Goal: Task Accomplishment & Management: Manage account settings

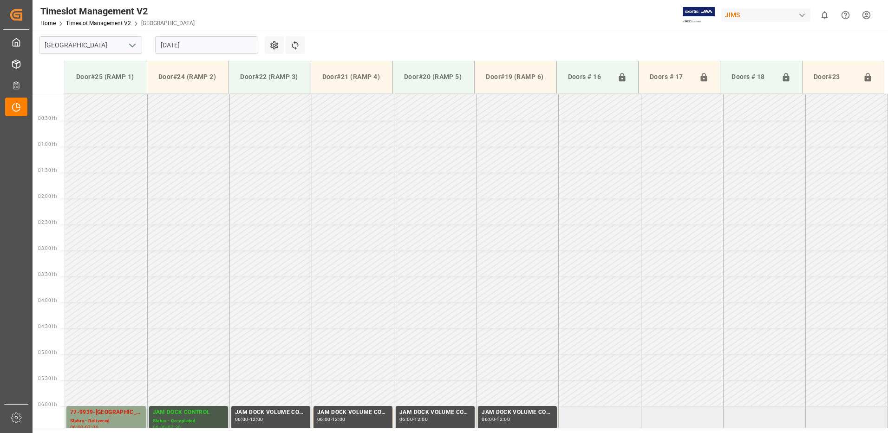
scroll to position [255, 0]
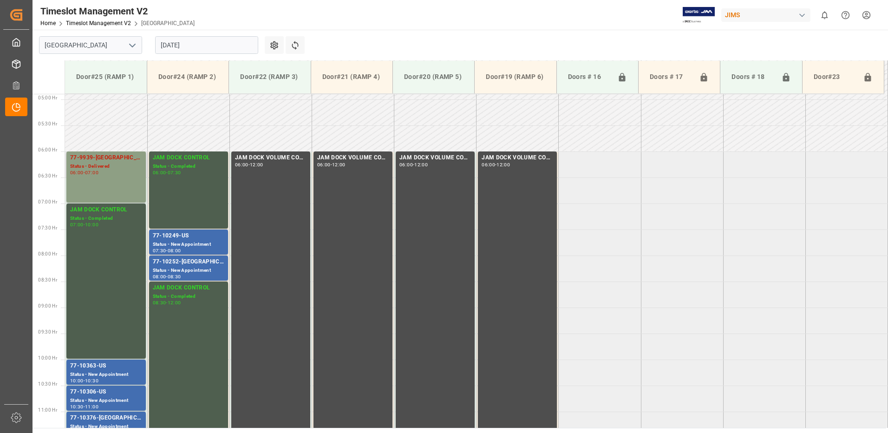
click at [98, 178] on div "77-9939-[GEOGRAPHIC_DATA] Status - Delivered 06:00 - 07:00" at bounding box center [106, 176] width 72 height 47
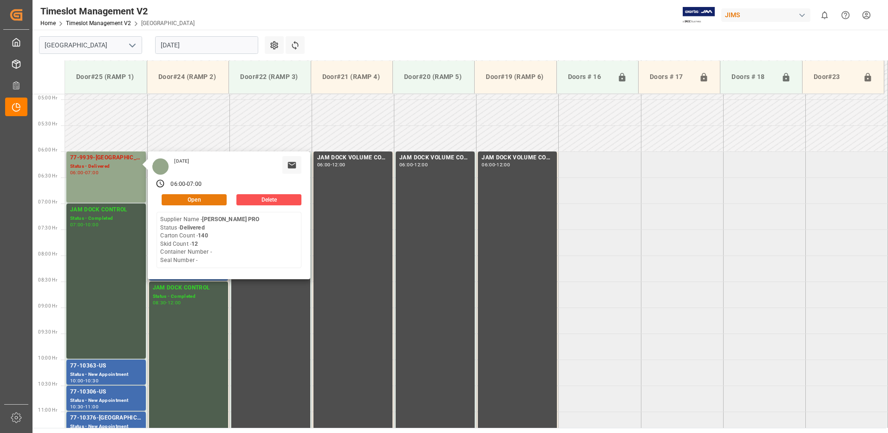
click at [204, 199] on button "Open" at bounding box center [194, 199] width 65 height 11
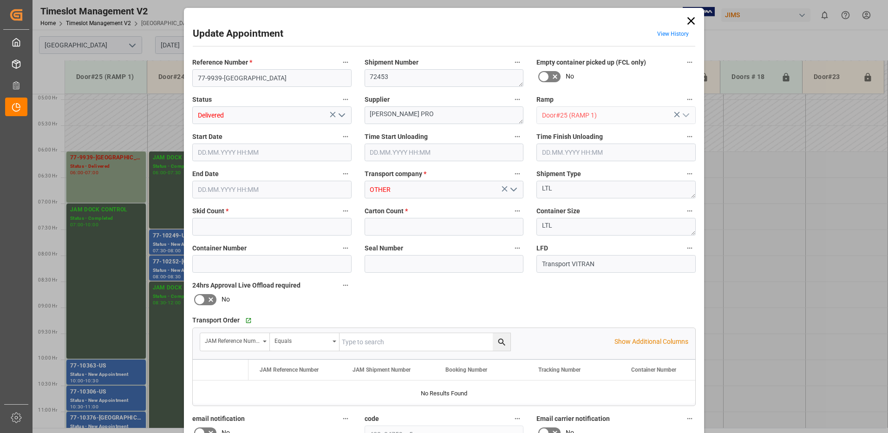
type input "12"
type input "140"
type input "[DATE] 06:00"
type input "[DATE] 06:15"
type input "[DATE] 07:00"
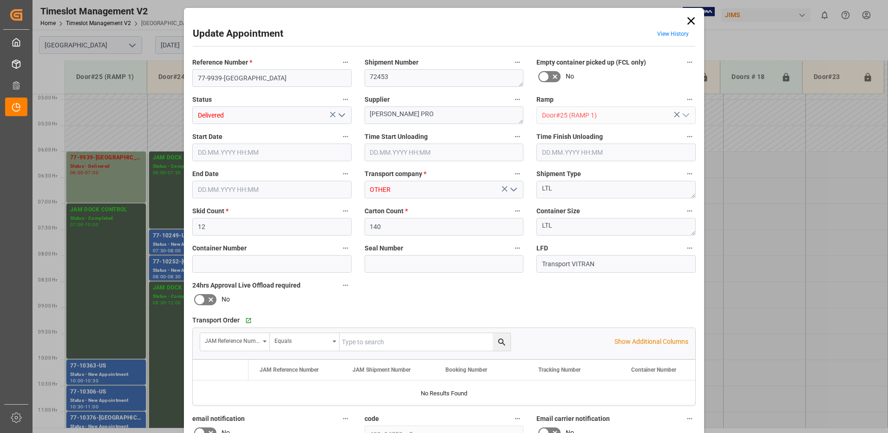
type input "[DATE] 11:29"
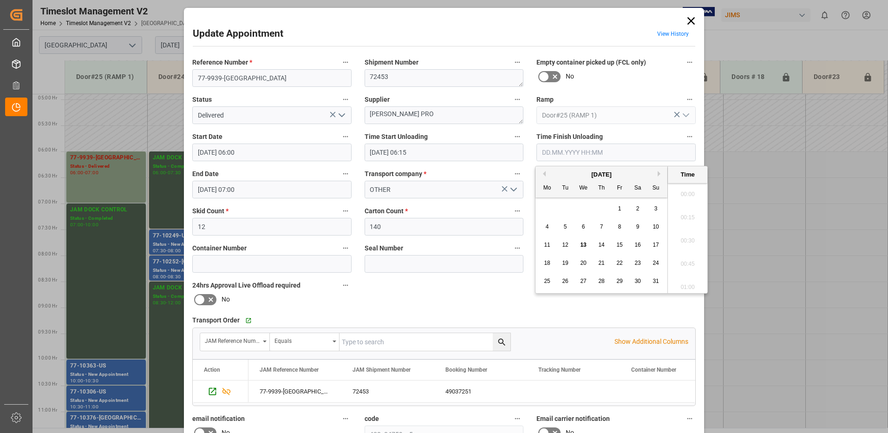
click at [581, 155] on input "text" at bounding box center [616, 153] width 159 height 18
click at [583, 244] on span "13" at bounding box center [583, 245] width 6 height 7
click at [687, 236] on li "07:15" at bounding box center [687, 237] width 39 height 23
type input "[DATE] 07:15"
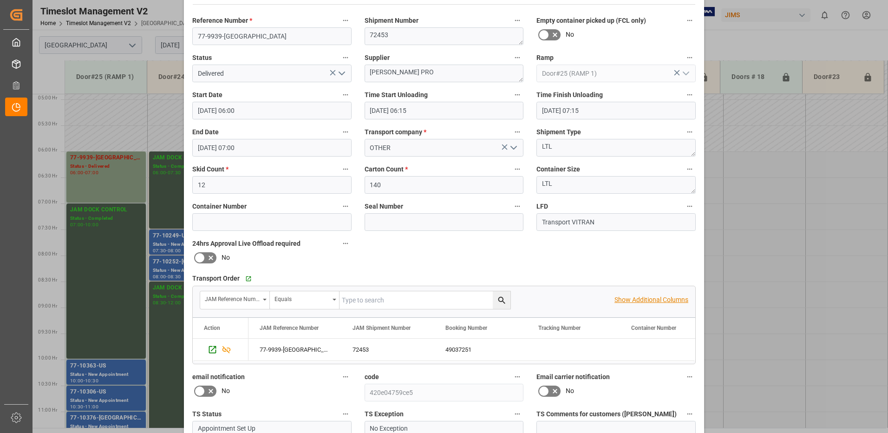
scroll to position [132, 0]
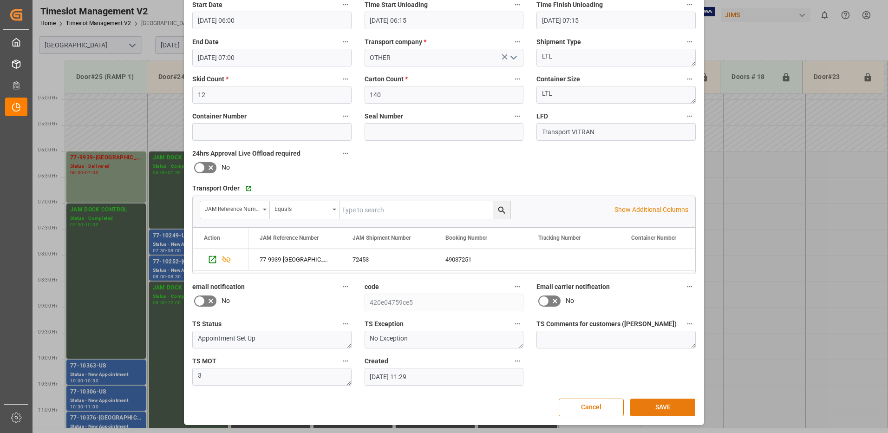
click at [662, 407] on button "SAVE" at bounding box center [662, 408] width 65 height 18
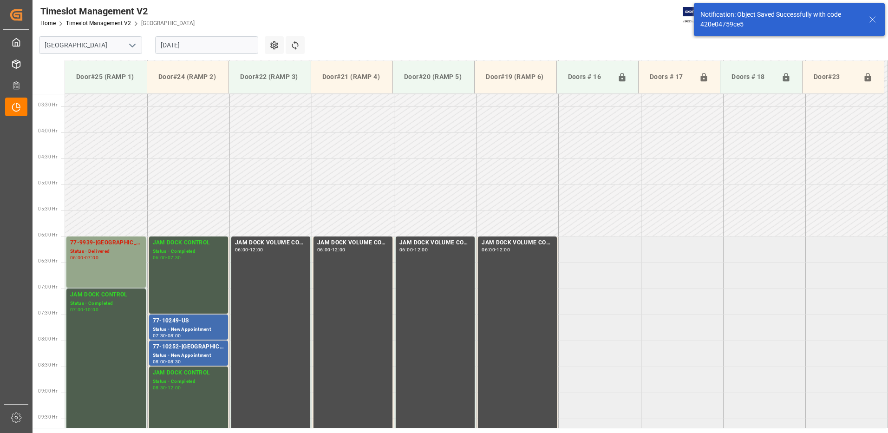
scroll to position [255, 0]
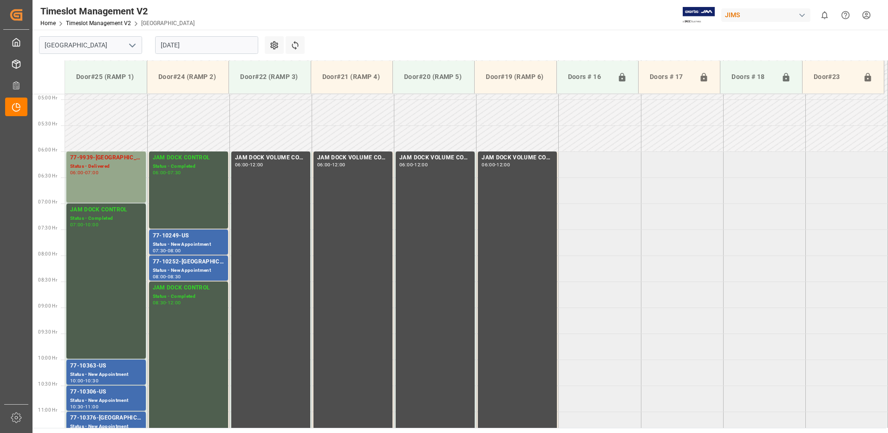
click at [210, 44] on input "[DATE]" at bounding box center [206, 45] width 103 height 18
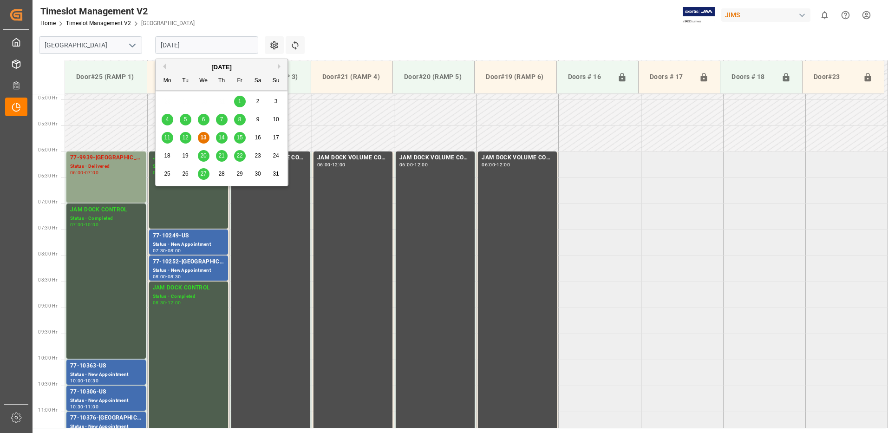
click at [223, 138] on span "14" at bounding box center [221, 137] width 6 height 7
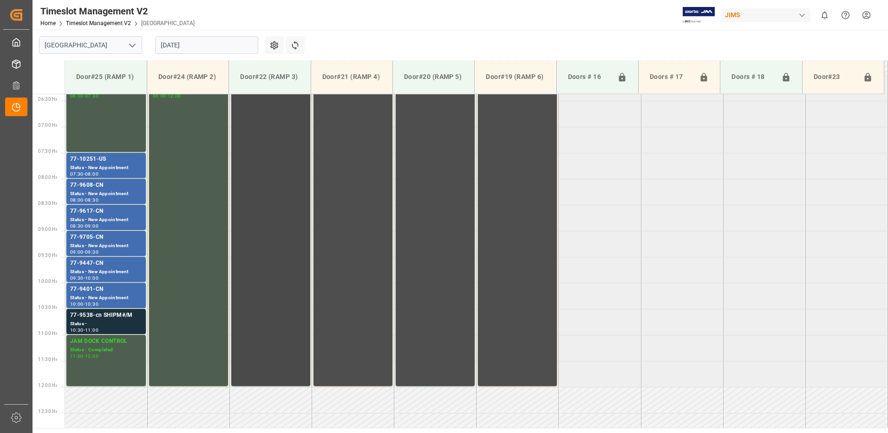
scroll to position [353, 0]
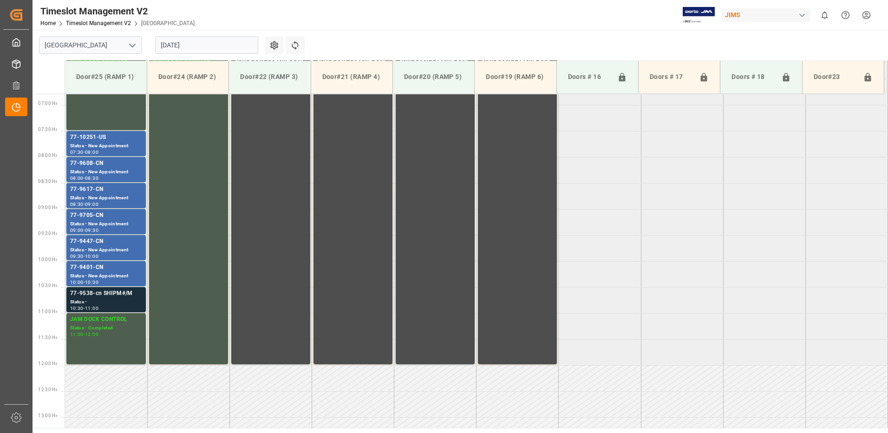
click at [97, 299] on div "Status -" at bounding box center [106, 302] width 72 height 8
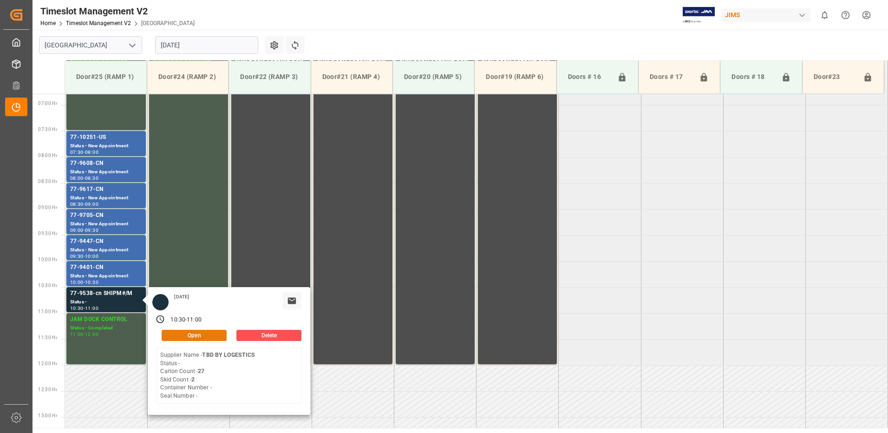
click at [203, 333] on button "Open" at bounding box center [194, 335] width 65 height 11
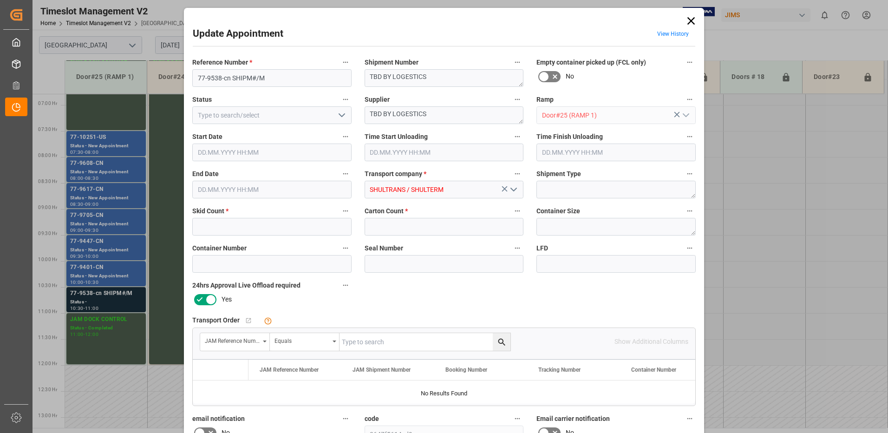
type input "2"
type input "27"
type input "[DATE] 10:30"
type input "[DATE] 11:00"
type input "[DATE] 11:56"
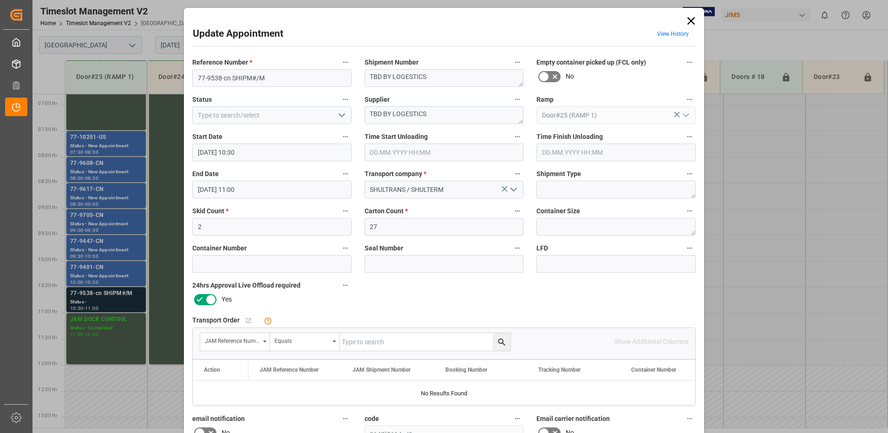
click at [361, 344] on input "text" at bounding box center [425, 342] width 171 height 18
type input "77-9538-cn"
click at [501, 342] on icon "search button" at bounding box center [501, 341] width 7 height 7
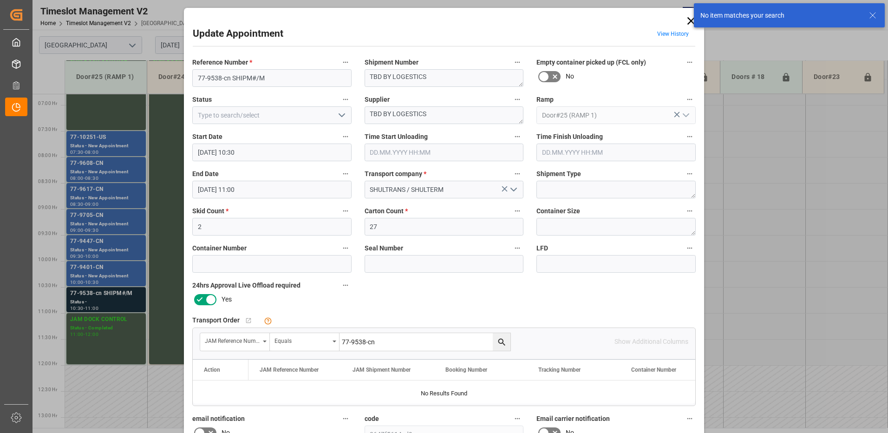
click at [688, 21] on icon at bounding box center [691, 20] width 13 height 13
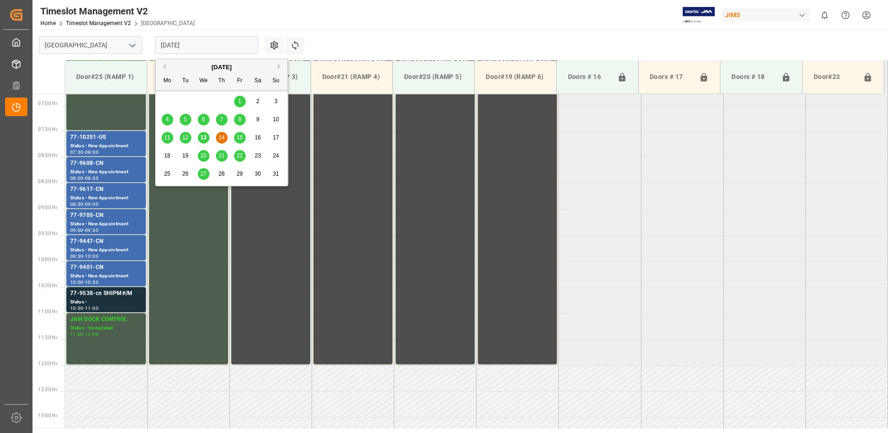
click at [208, 46] on input "[DATE]" at bounding box center [206, 45] width 103 height 18
click at [240, 139] on span "15" at bounding box center [239, 137] width 6 height 7
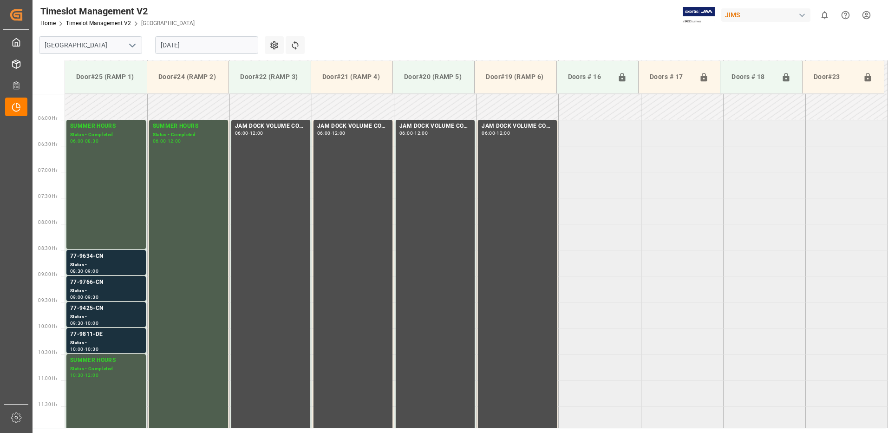
scroll to position [307, 0]
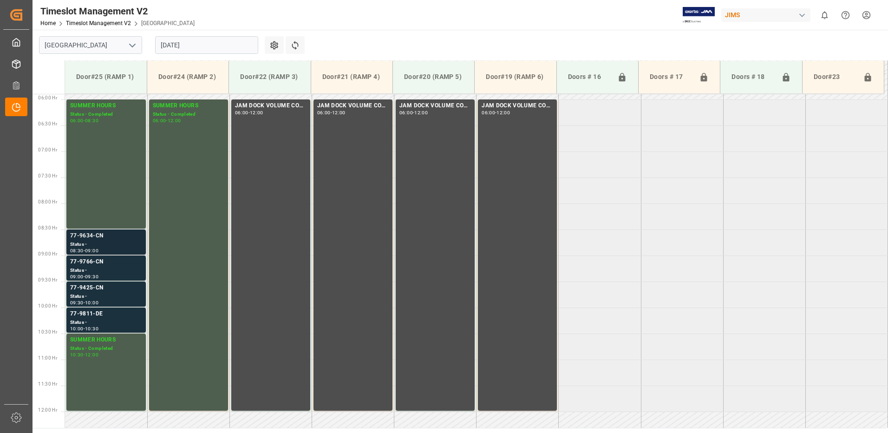
click at [107, 240] on div "77-9634-CN" at bounding box center [106, 235] width 72 height 9
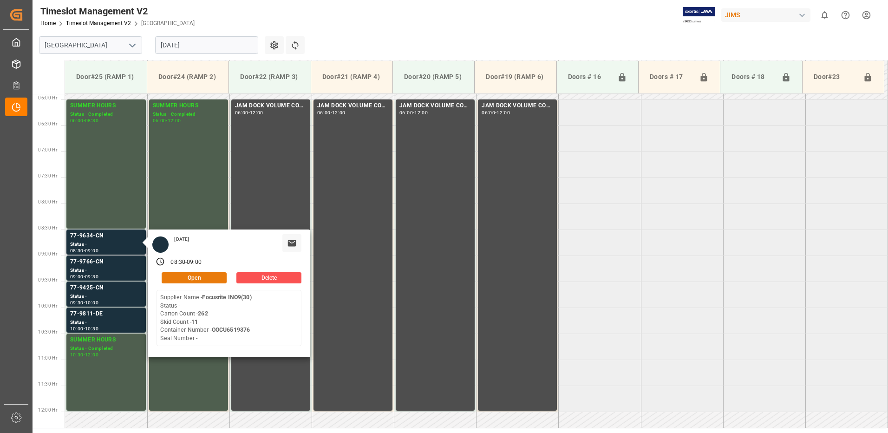
click at [200, 277] on button "Open" at bounding box center [194, 277] width 65 height 11
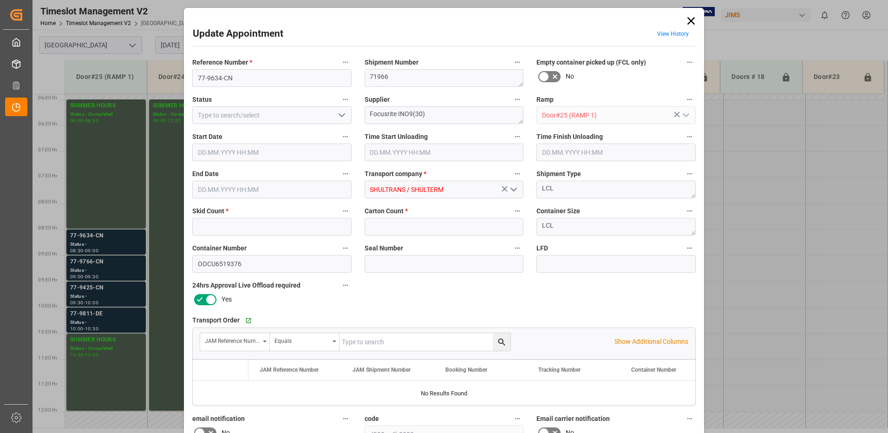
type input "11"
type input "262"
type input "[DATE] 08:30"
type input "[DATE] 09:00"
type input "[DATE] 20:01"
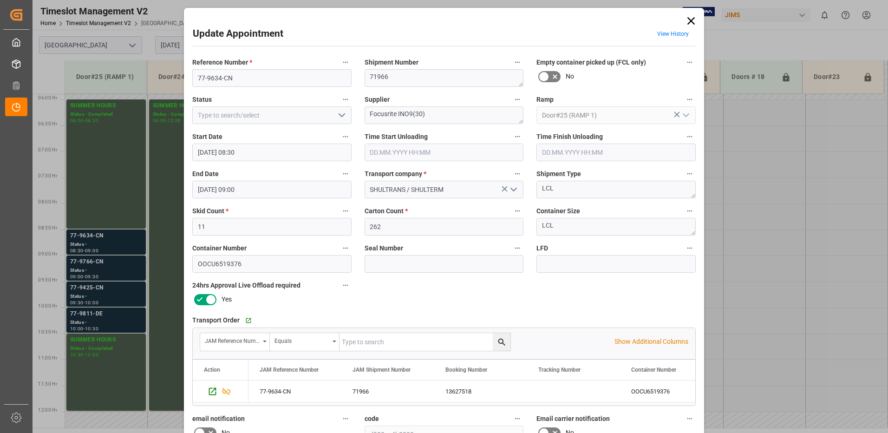
click at [341, 116] on icon "open menu" at bounding box center [341, 115] width 11 height 11
click at [257, 195] on div "New Appointment" at bounding box center [272, 198] width 158 height 21
type input "New Appointment"
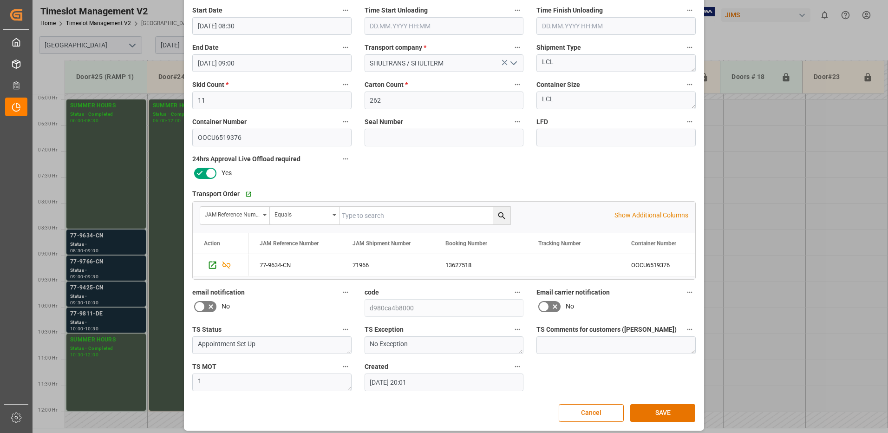
scroll to position [132, 0]
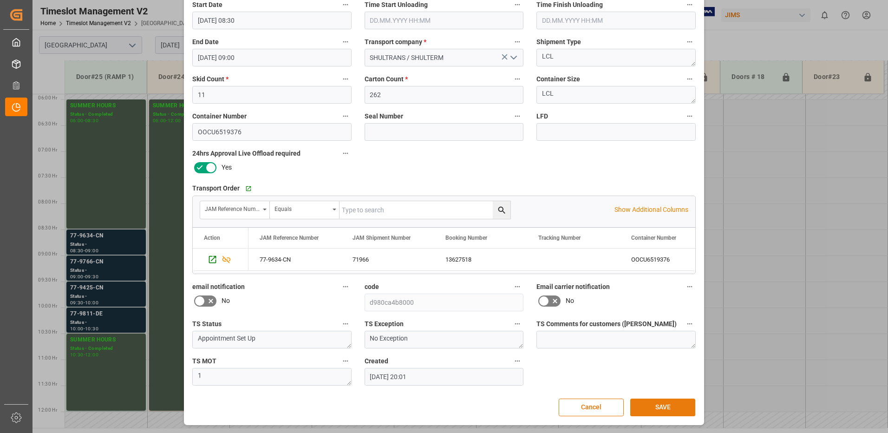
click at [655, 407] on button "SAVE" at bounding box center [662, 408] width 65 height 18
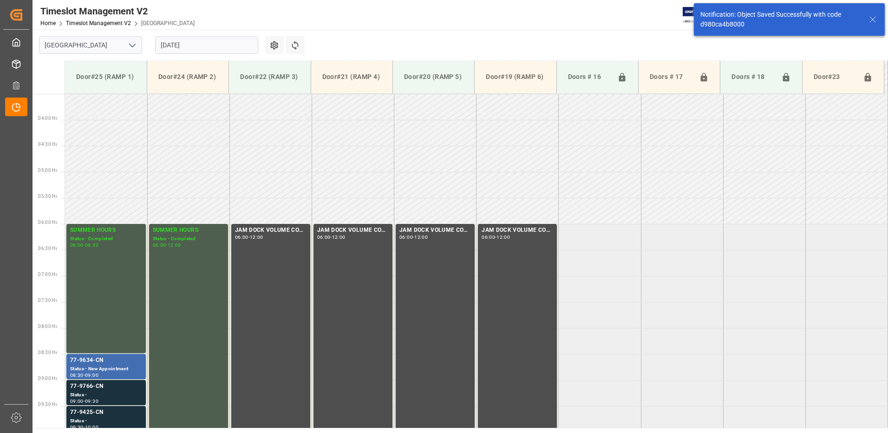
scroll to position [359, 0]
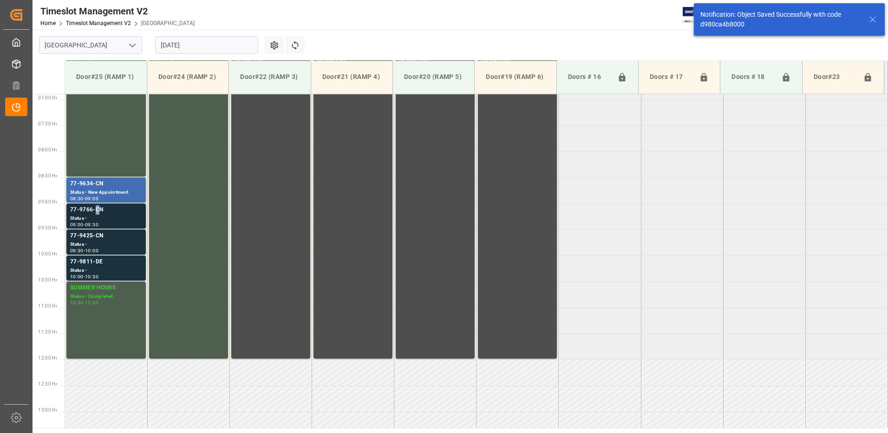
click at [97, 213] on div "77-9766-CN" at bounding box center [106, 209] width 72 height 9
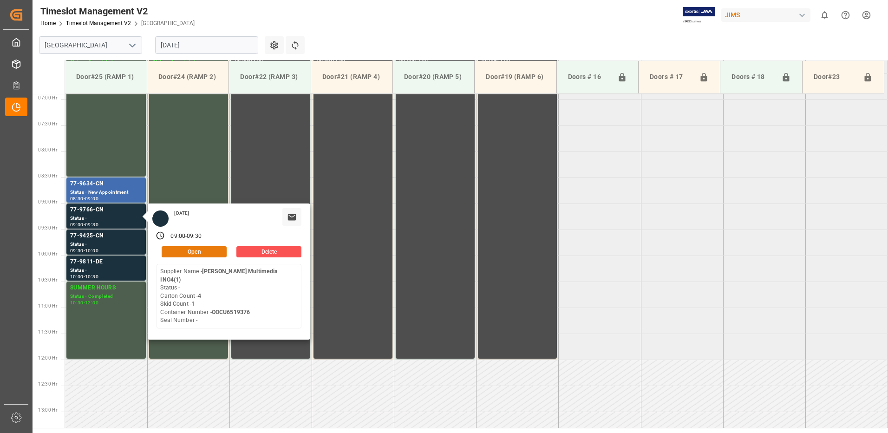
click at [208, 249] on button "Open" at bounding box center [194, 251] width 65 height 11
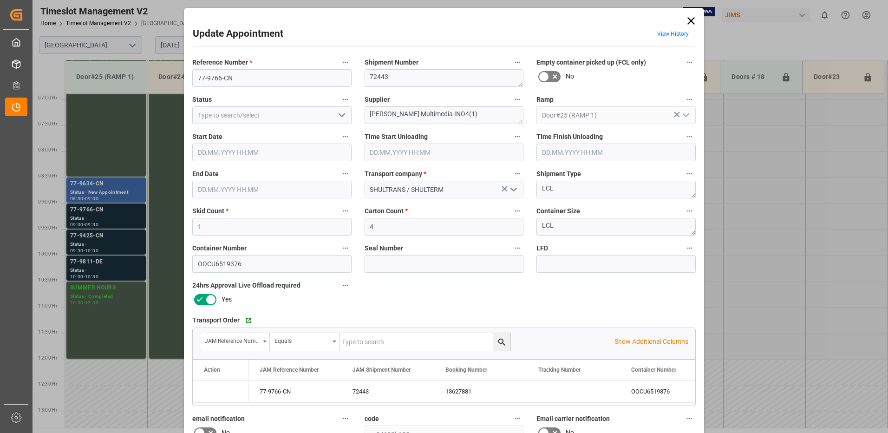
type input "1"
type input "4"
type input "[DATE] 09:00"
type input "[DATE] 09:30"
type input "[DATE] 20:00"
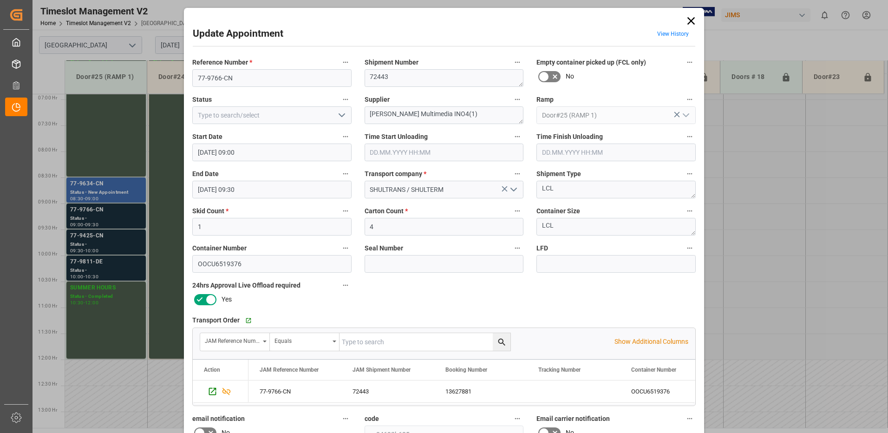
click at [341, 114] on icon "open menu" at bounding box center [341, 115] width 11 height 11
click at [276, 197] on div "New Appointment" at bounding box center [272, 198] width 158 height 21
type input "New Appointment"
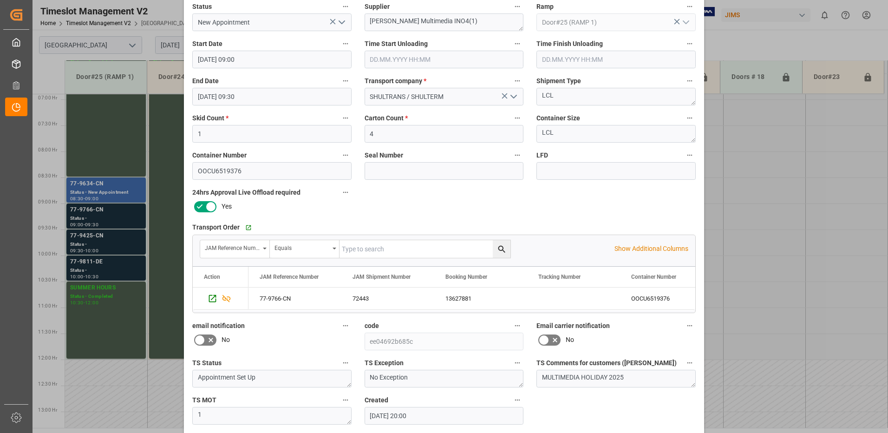
scroll to position [132, 0]
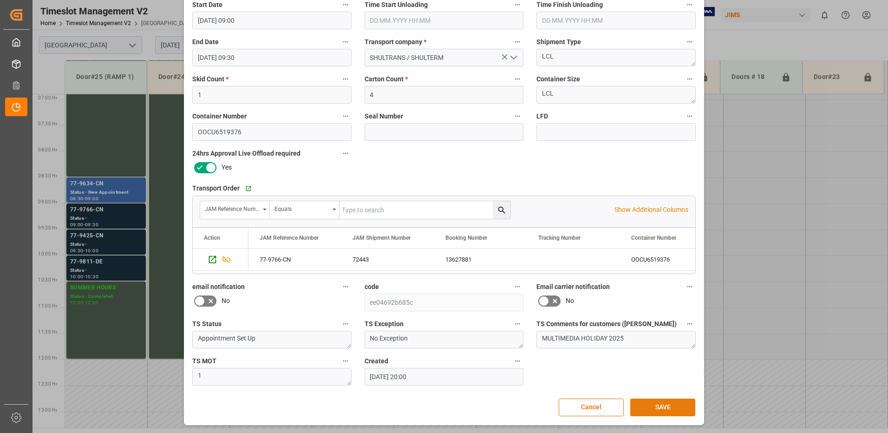
click at [649, 407] on button "SAVE" at bounding box center [662, 408] width 65 height 18
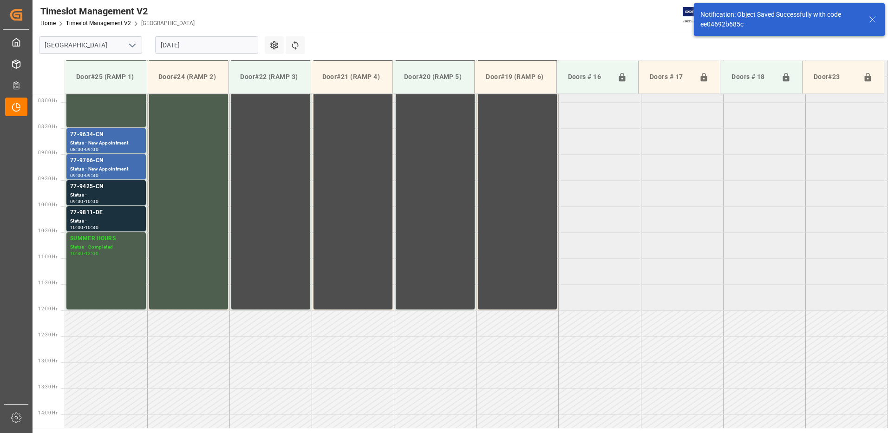
scroll to position [411, 0]
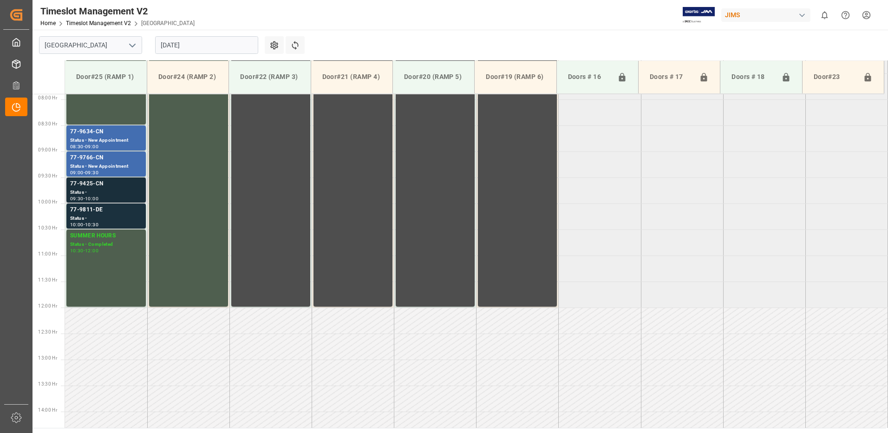
click at [106, 190] on div "Status -" at bounding box center [106, 193] width 72 height 8
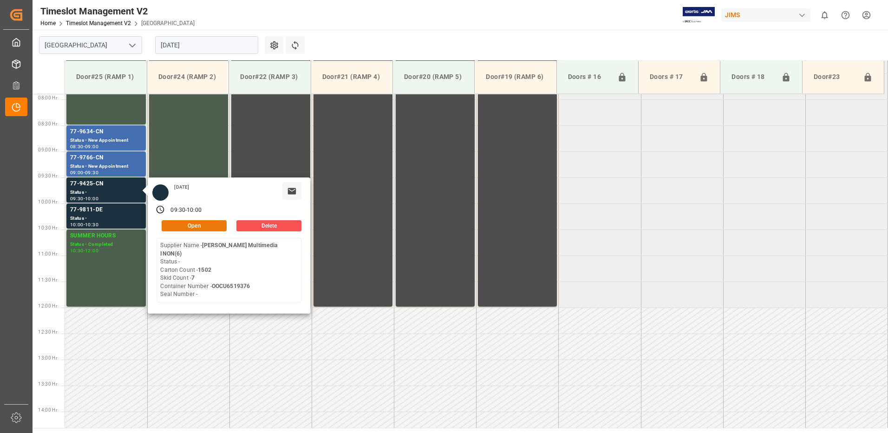
click at [202, 225] on button "Open" at bounding box center [194, 225] width 65 height 11
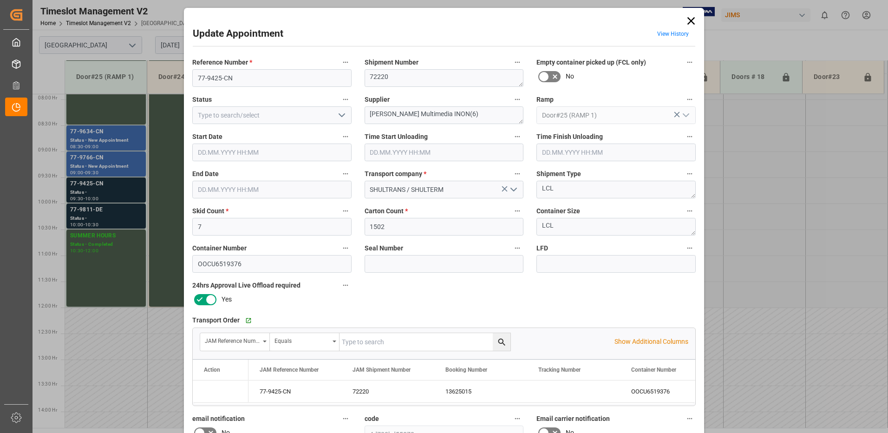
type input "7"
type input "1502"
type input "[DATE] 09:30"
type input "[DATE] 10:00"
type input "[DATE] 20:00"
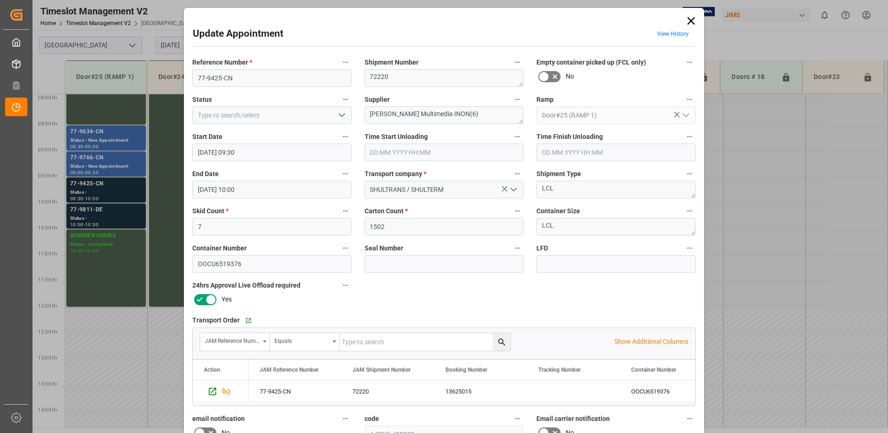
click at [340, 116] on icon "open menu" at bounding box center [341, 115] width 11 height 11
click at [293, 201] on div "New Appointment" at bounding box center [272, 198] width 158 height 21
type input "New Appointment"
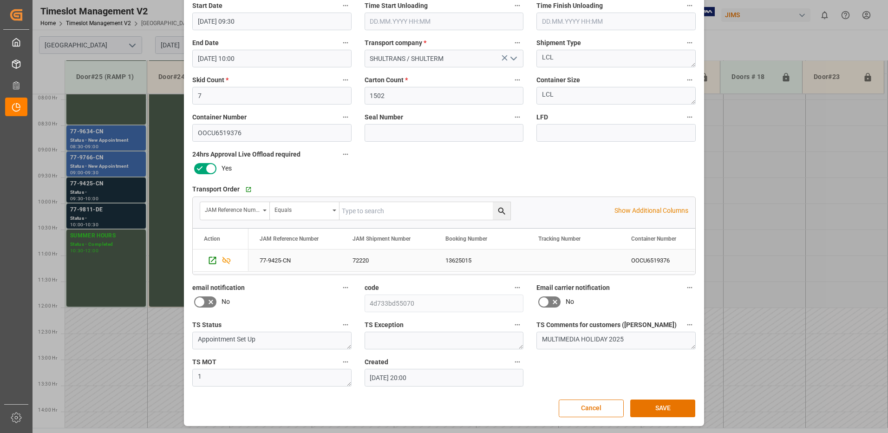
scroll to position [132, 0]
click at [667, 409] on button "SAVE" at bounding box center [662, 408] width 65 height 18
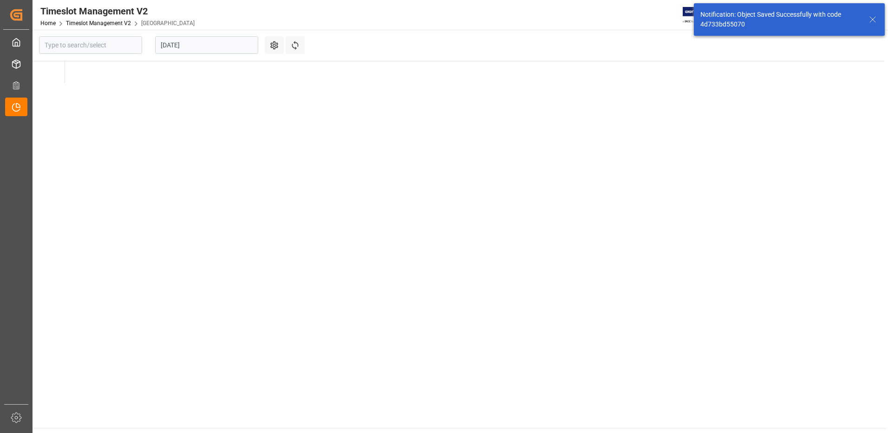
type input "[GEOGRAPHIC_DATA]"
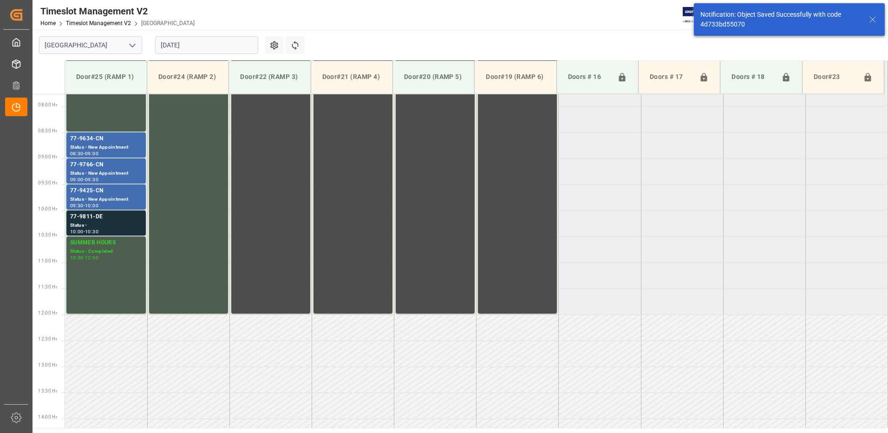
scroll to position [411, 0]
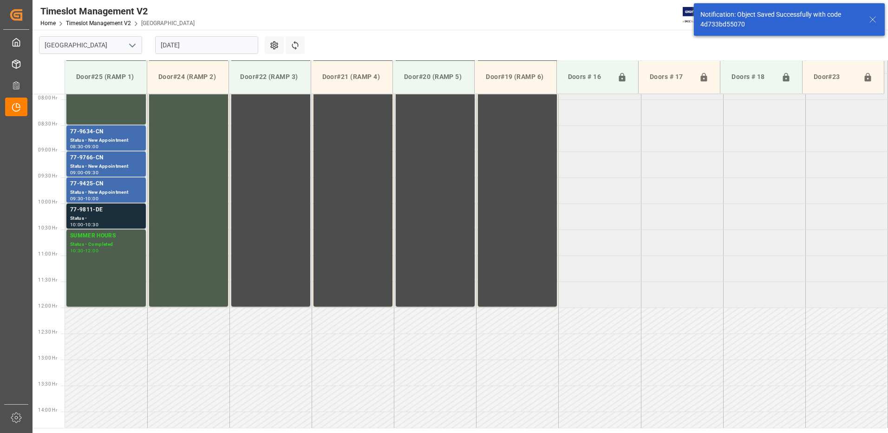
click at [86, 217] on div "Status -" at bounding box center [106, 219] width 72 height 8
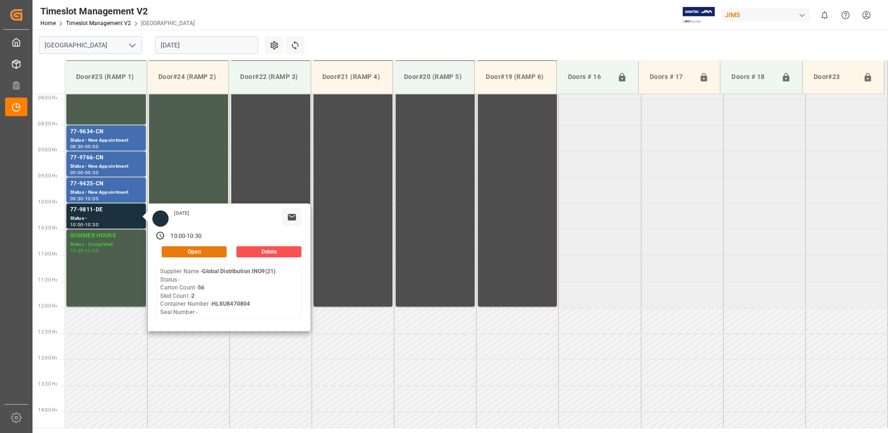
click at [198, 251] on button "Open" at bounding box center [194, 251] width 65 height 11
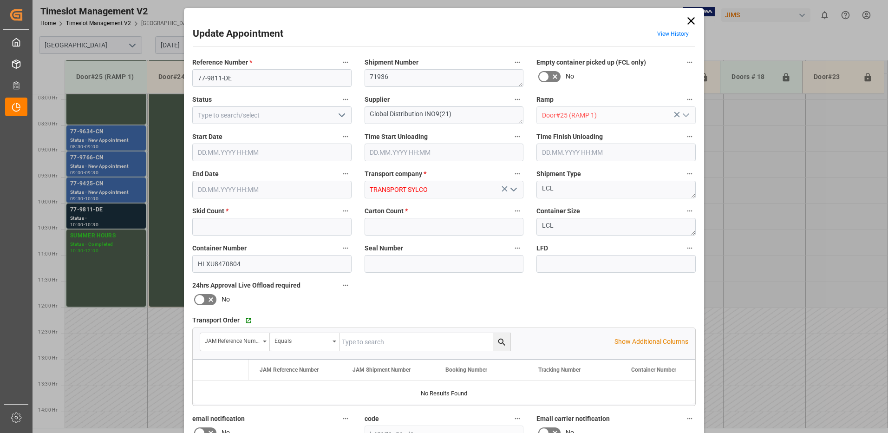
type input "2"
type input "56"
type input "[DATE] 10:00"
type input "[DATE] 10:30"
type input "[DATE] 16:28"
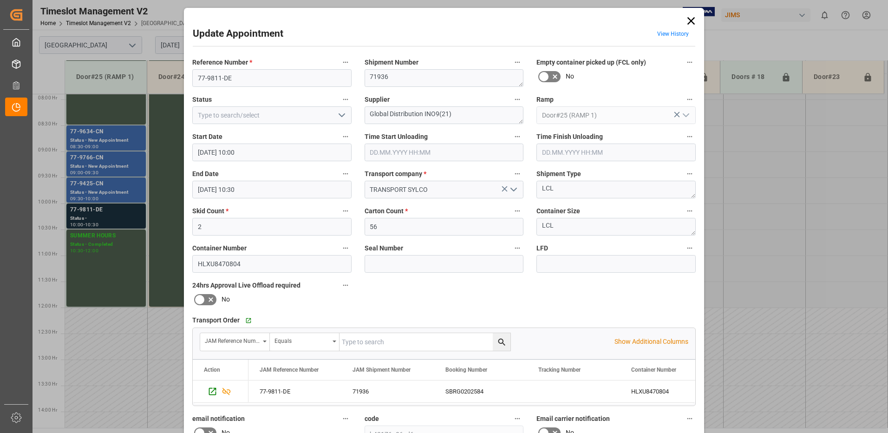
click at [341, 114] on icon "open menu" at bounding box center [341, 115] width 11 height 11
click at [279, 199] on div "New Appointment" at bounding box center [272, 198] width 158 height 21
type input "New Appointment"
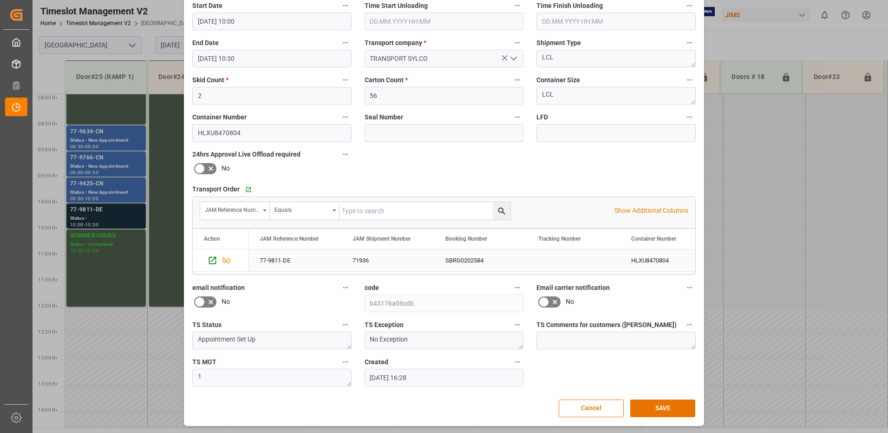
scroll to position [132, 0]
click at [668, 405] on button "SAVE" at bounding box center [662, 408] width 65 height 18
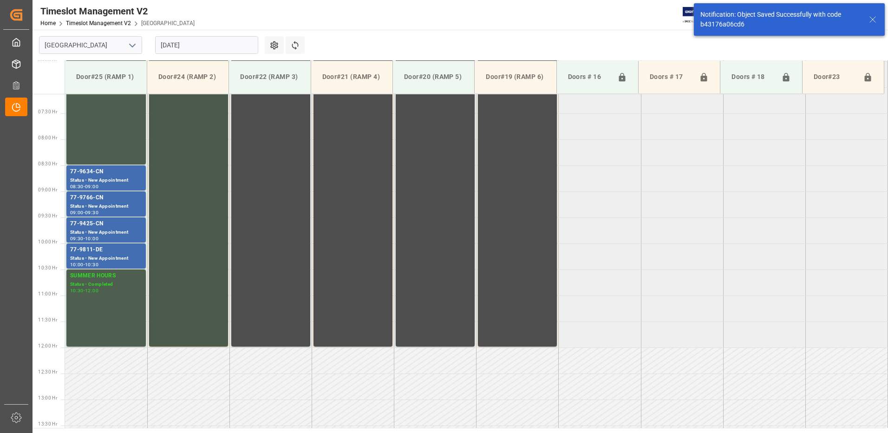
scroll to position [370, 0]
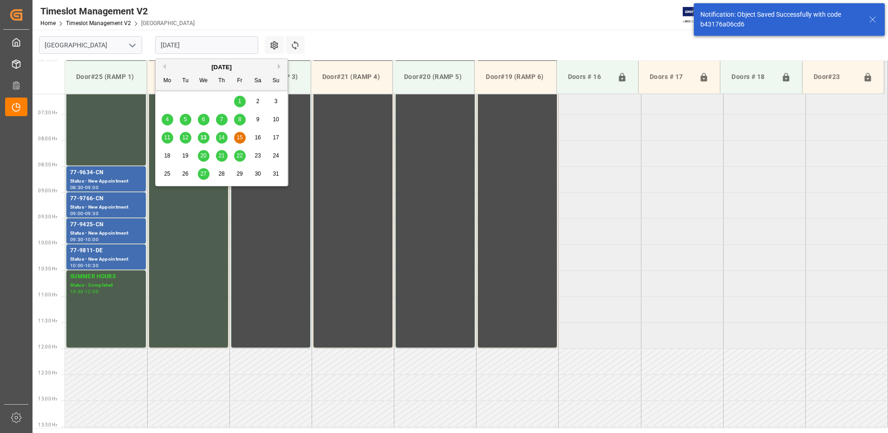
click at [211, 46] on input "[DATE]" at bounding box center [206, 45] width 103 height 18
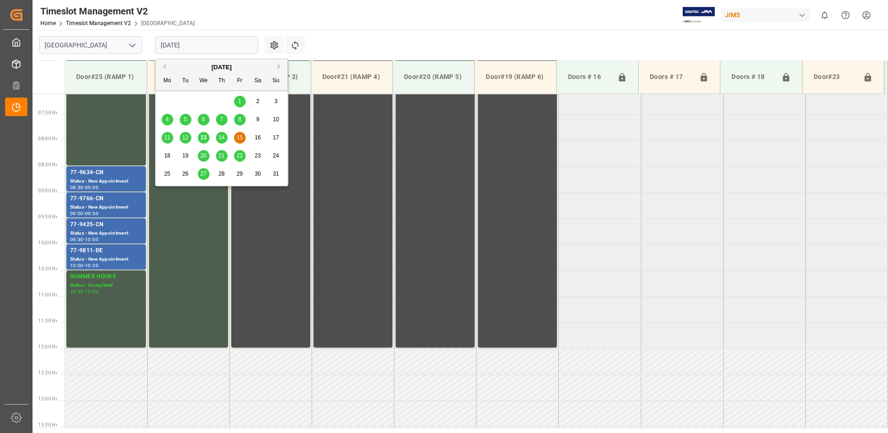
click at [204, 155] on span "20" at bounding box center [203, 155] width 6 height 7
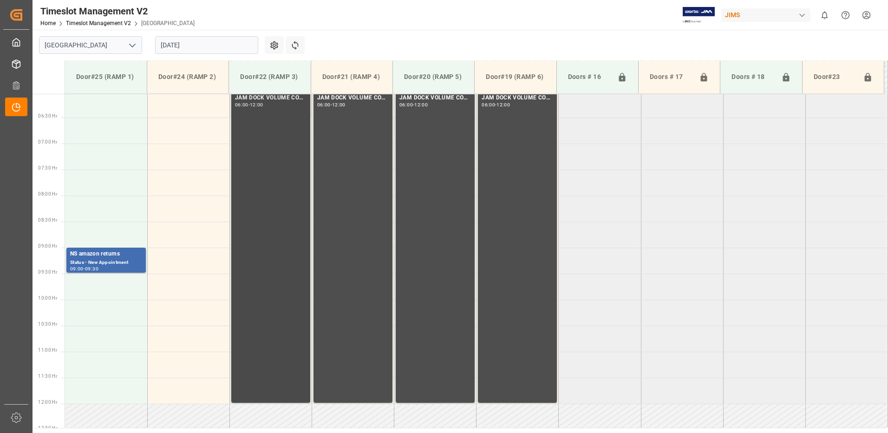
scroll to position [359, 0]
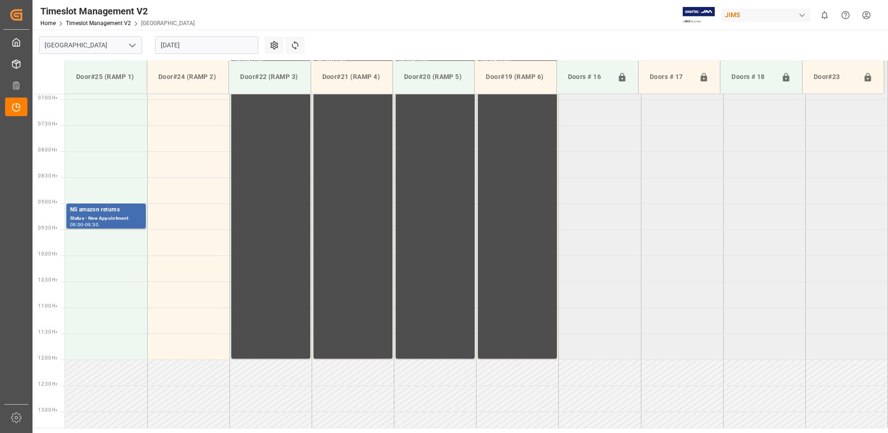
click at [223, 46] on input "[DATE]" at bounding box center [206, 45] width 103 height 18
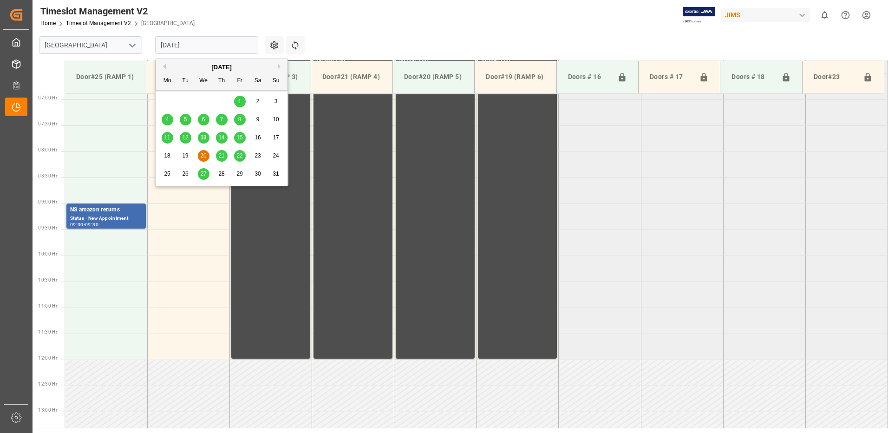
click at [219, 157] on span "21" at bounding box center [221, 155] width 6 height 7
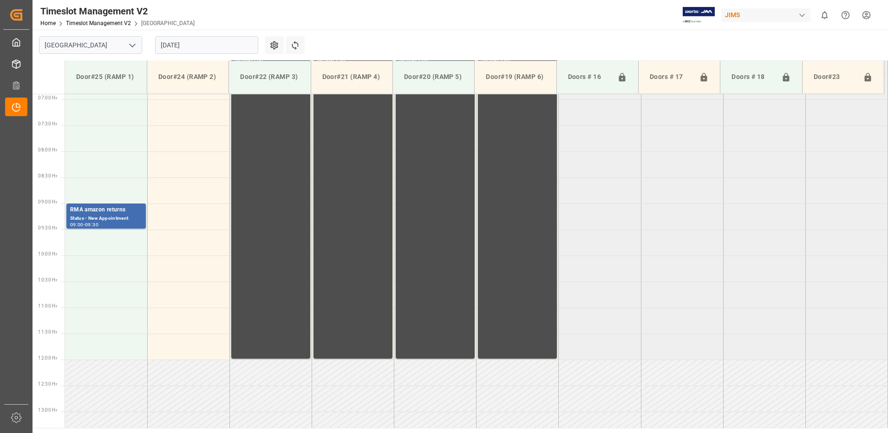
click at [217, 45] on input "[DATE]" at bounding box center [206, 45] width 103 height 18
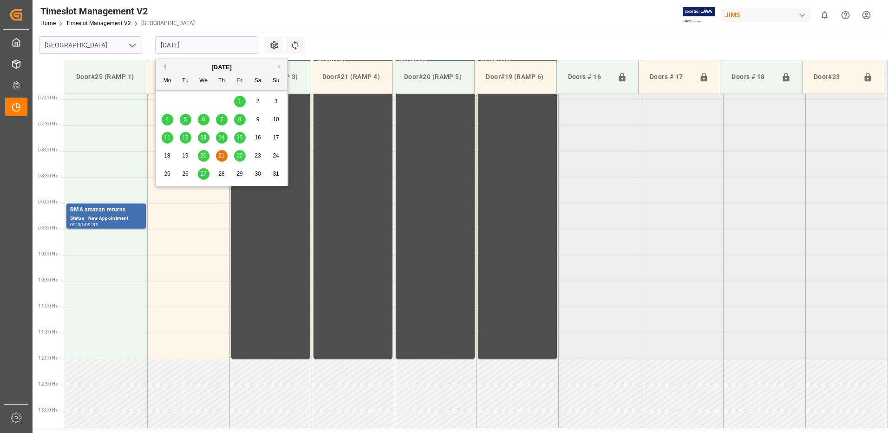
click at [220, 140] on span "14" at bounding box center [221, 137] width 6 height 7
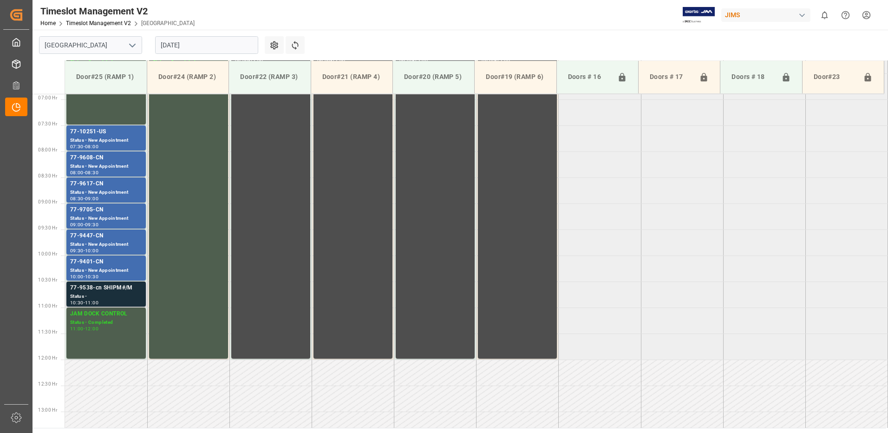
click at [100, 295] on div "Status -" at bounding box center [106, 297] width 72 height 8
click at [204, 40] on input "[DATE]" at bounding box center [206, 45] width 103 height 18
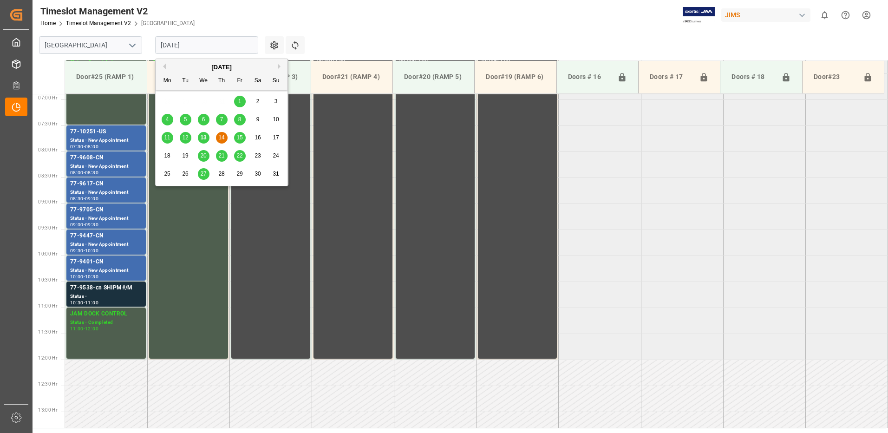
click at [205, 135] on span "13" at bounding box center [203, 137] width 6 height 7
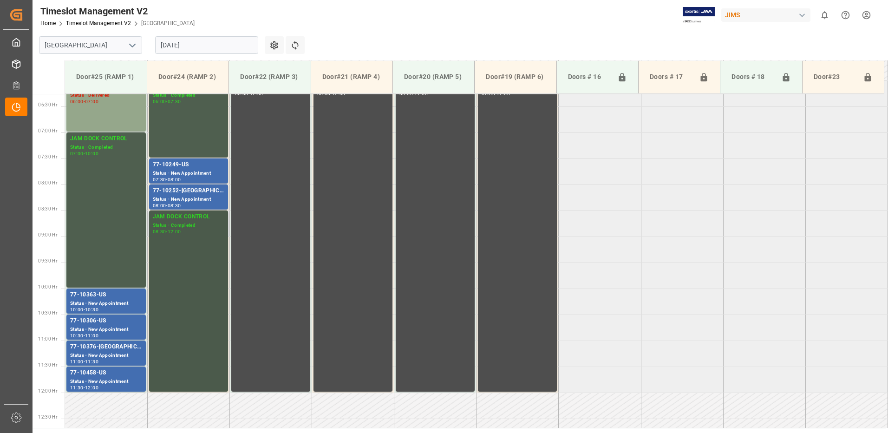
scroll to position [318, 0]
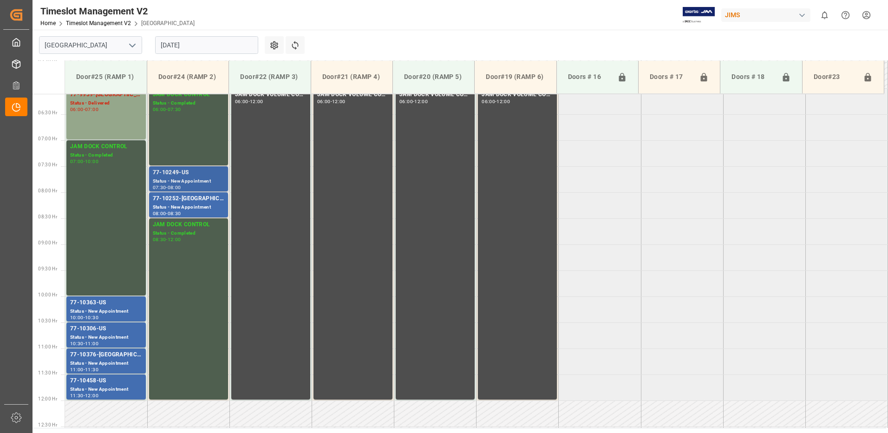
click at [178, 177] on div "Status - New Appointment" at bounding box center [189, 181] width 72 height 8
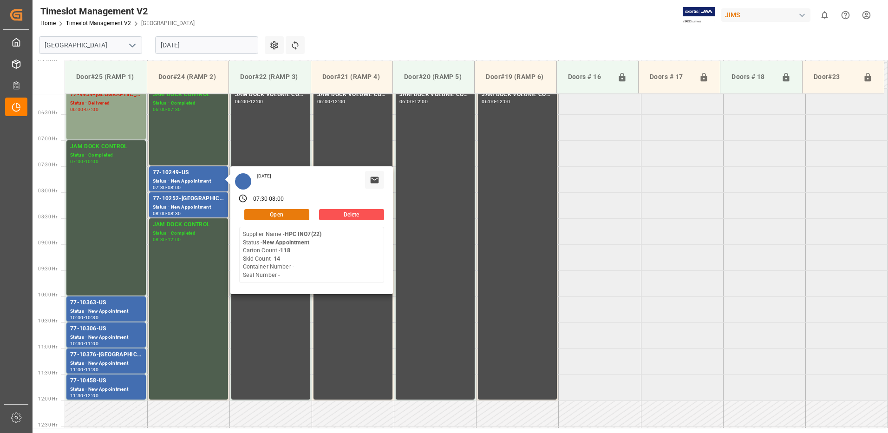
click at [278, 211] on button "Open" at bounding box center [276, 214] width 65 height 11
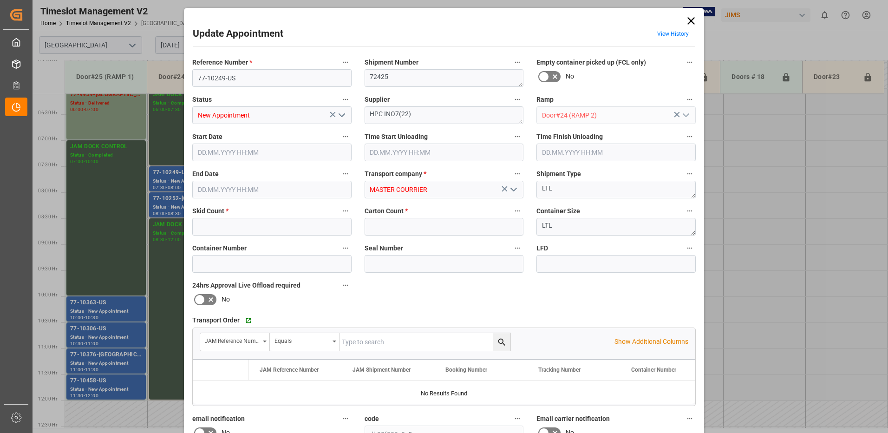
type input "14"
type input "118"
type input "[DATE] 07:30"
type input "[DATE] 08:00"
type input "[DATE] 14:29"
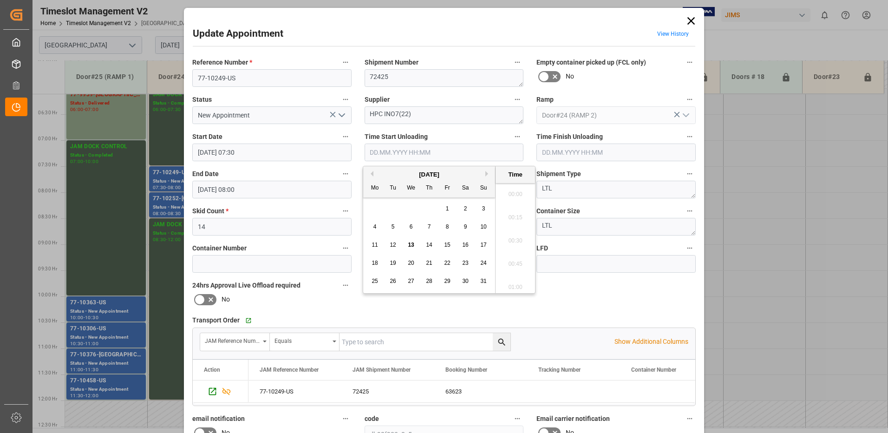
click at [385, 151] on input "text" at bounding box center [444, 153] width 159 height 18
click at [410, 244] on span "13" at bounding box center [411, 245] width 6 height 7
click at [513, 213] on li "08:15" at bounding box center [515, 214] width 39 height 23
type input "[DATE] 08:15"
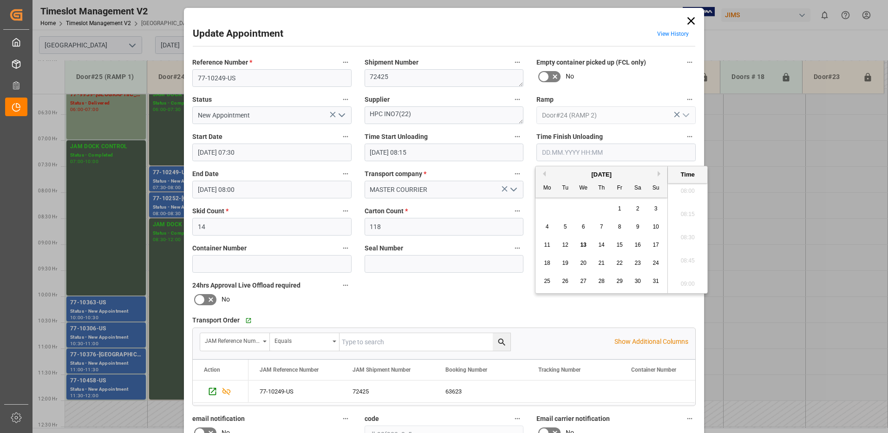
click at [551, 151] on input "text" at bounding box center [616, 153] width 159 height 18
click at [510, 295] on div "Reference Number * 77-10249-US Shipment Number 72425 Empty container picked up …" at bounding box center [444, 287] width 517 height 468
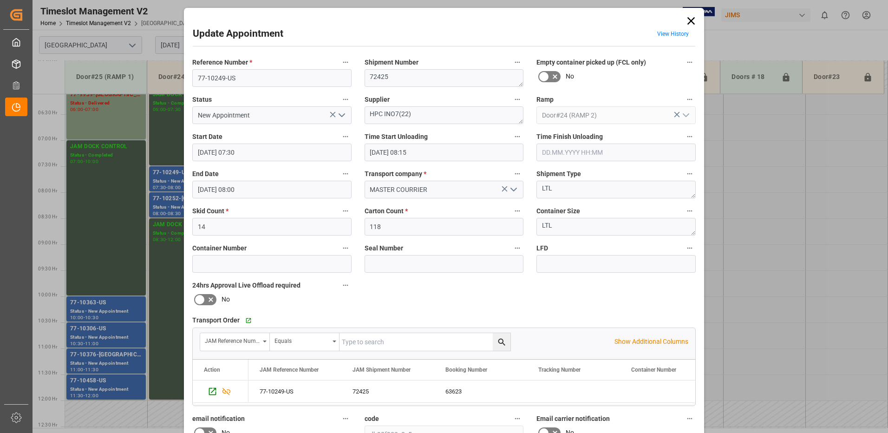
click at [341, 115] on icon "open menu" at bounding box center [341, 115] width 11 height 11
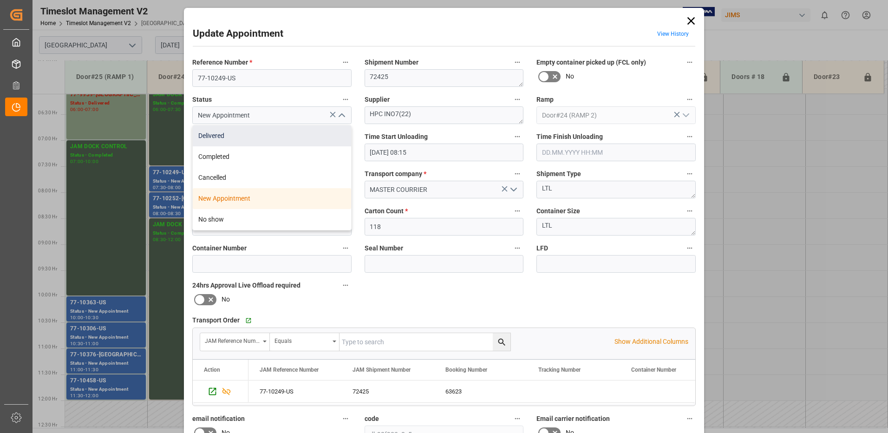
click at [253, 135] on div "Delivered" at bounding box center [272, 135] width 158 height 21
type input "Delivered"
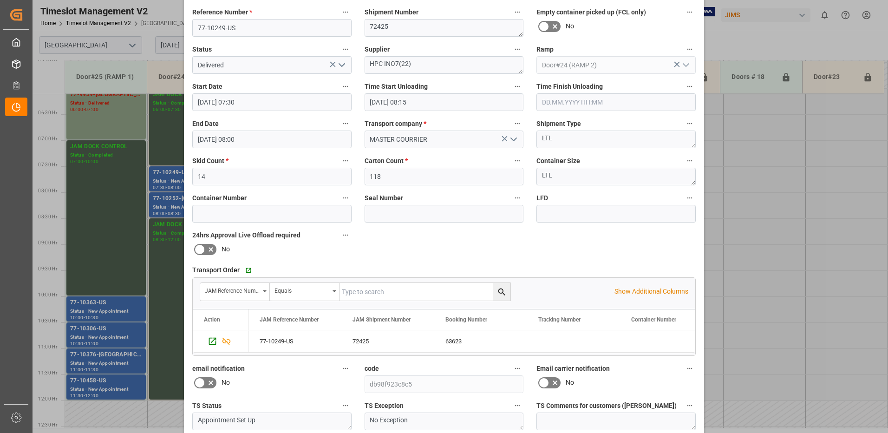
scroll to position [132, 0]
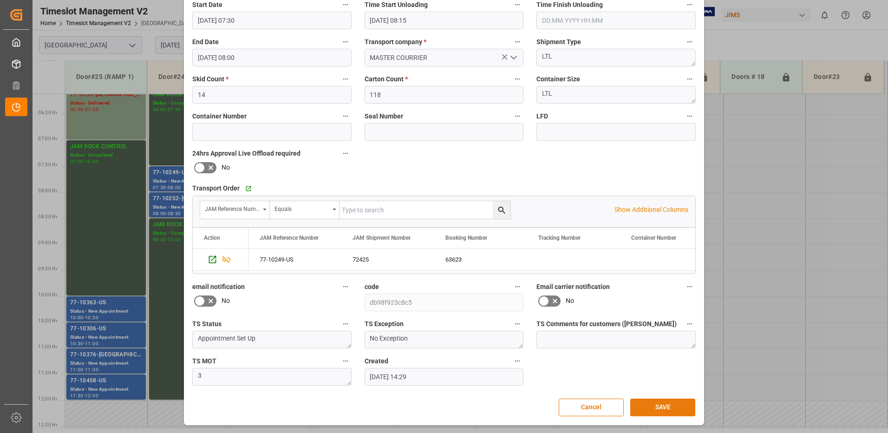
click at [673, 407] on button "SAVE" at bounding box center [662, 408] width 65 height 18
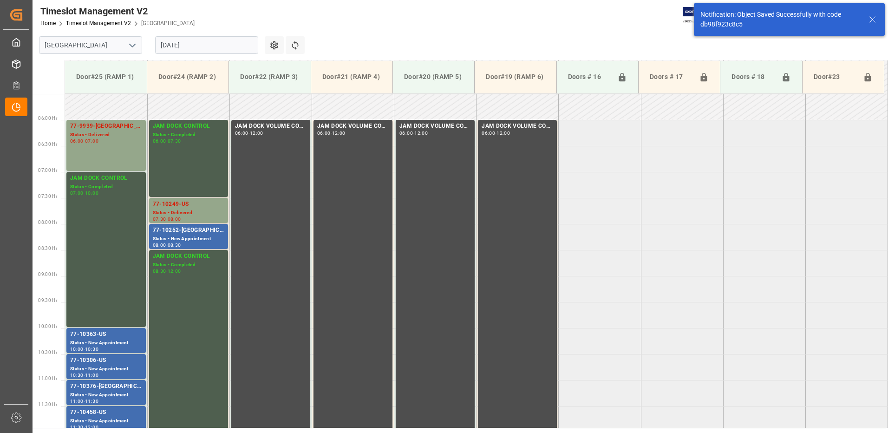
scroll to position [307, 0]
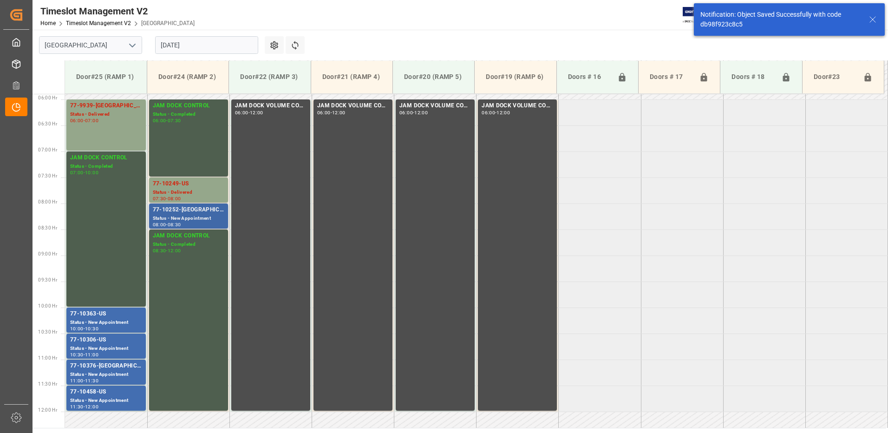
click at [177, 215] on div "Status - New Appointment" at bounding box center [189, 219] width 72 height 8
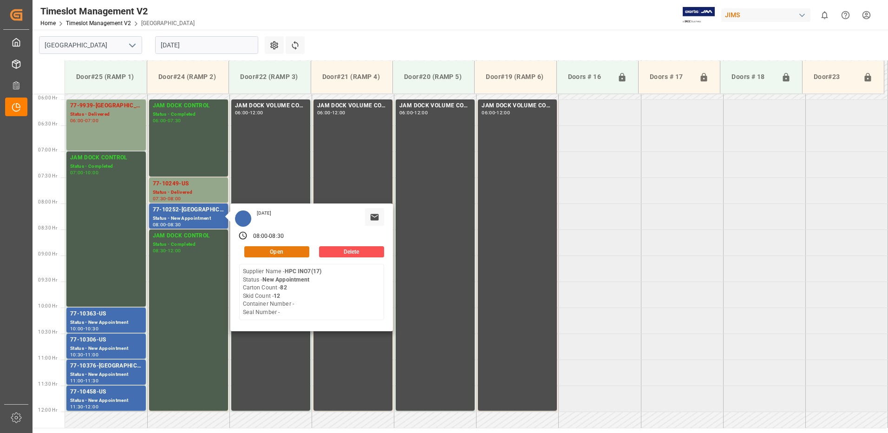
click at [282, 252] on button "Open" at bounding box center [276, 251] width 65 height 11
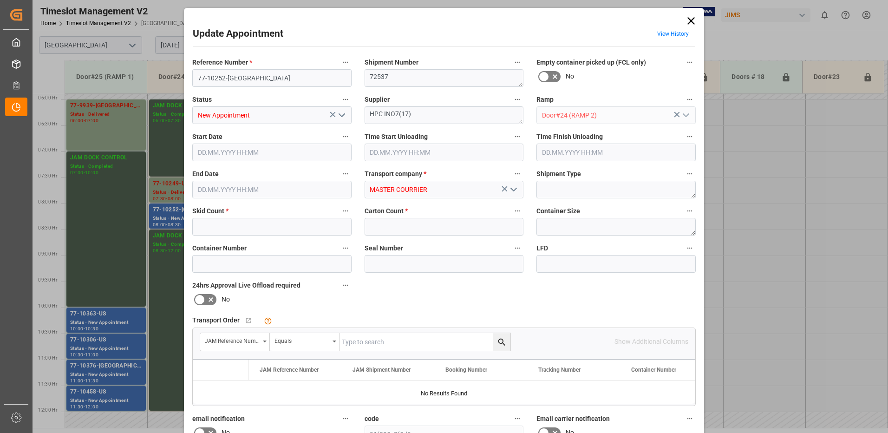
type input "12"
type input "82"
type input "[DATE] 08:00"
type input "[DATE] 08:30"
type input "[DATE] 14:30"
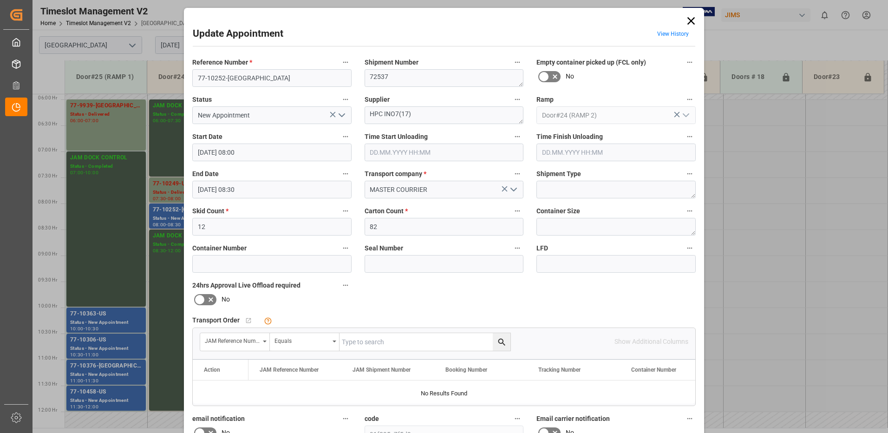
click at [394, 154] on input "text" at bounding box center [444, 153] width 159 height 18
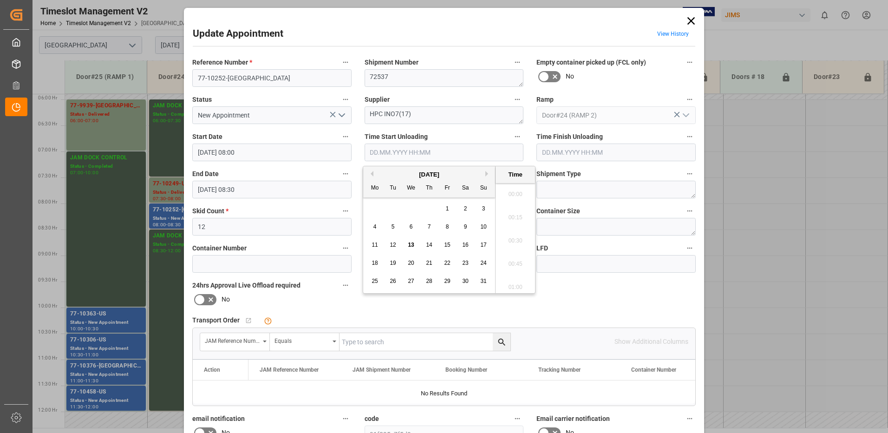
scroll to position [747, 0]
click at [412, 244] on span "13" at bounding box center [411, 245] width 6 height 7
click at [516, 213] on li "08:15" at bounding box center [515, 214] width 39 height 23
type input "[DATE] 08:15"
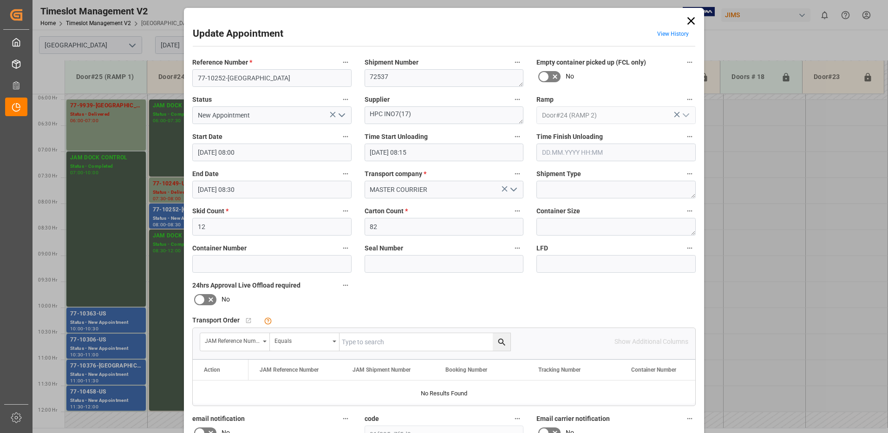
click at [339, 115] on icon "open menu" at bounding box center [341, 115] width 11 height 11
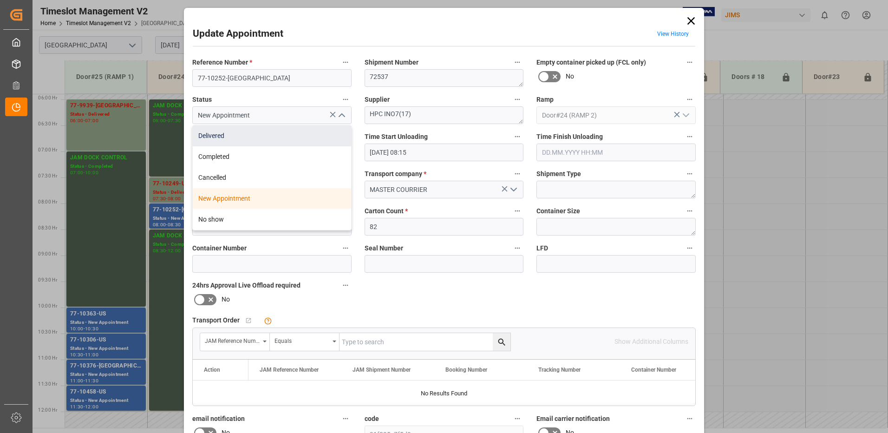
click at [231, 135] on div "Delivered" at bounding box center [272, 135] width 158 height 21
type input "Delivered"
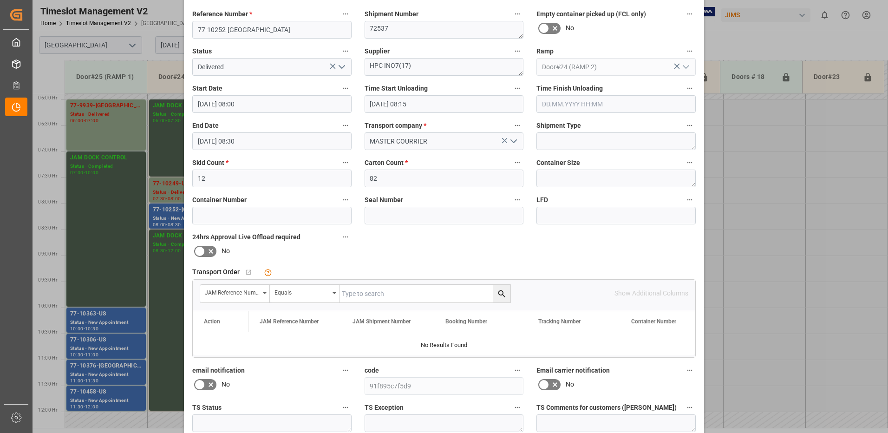
scroll to position [132, 0]
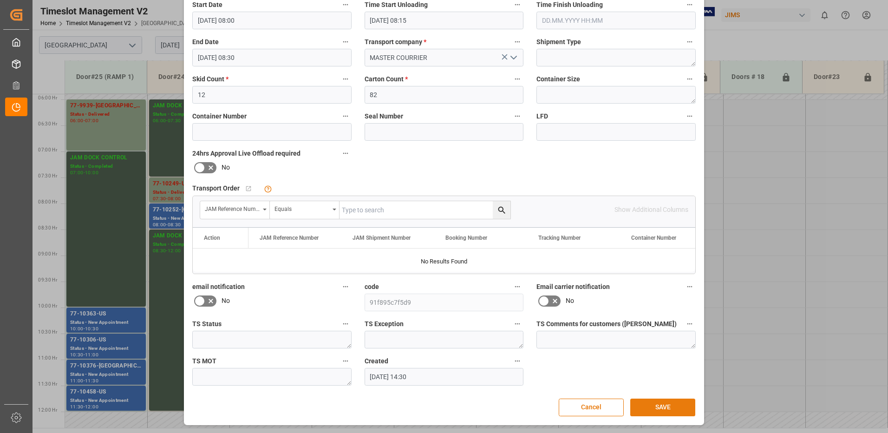
click at [653, 408] on button "SAVE" at bounding box center [662, 408] width 65 height 18
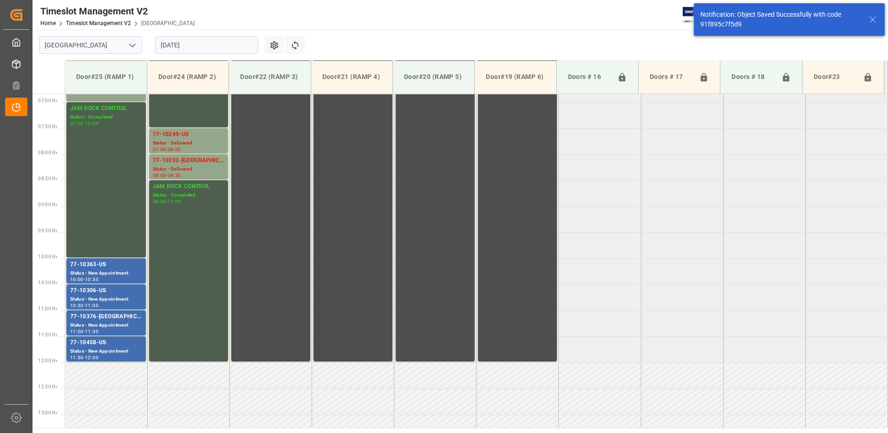
scroll to position [359, 0]
